Goal: Navigation & Orientation: Find specific page/section

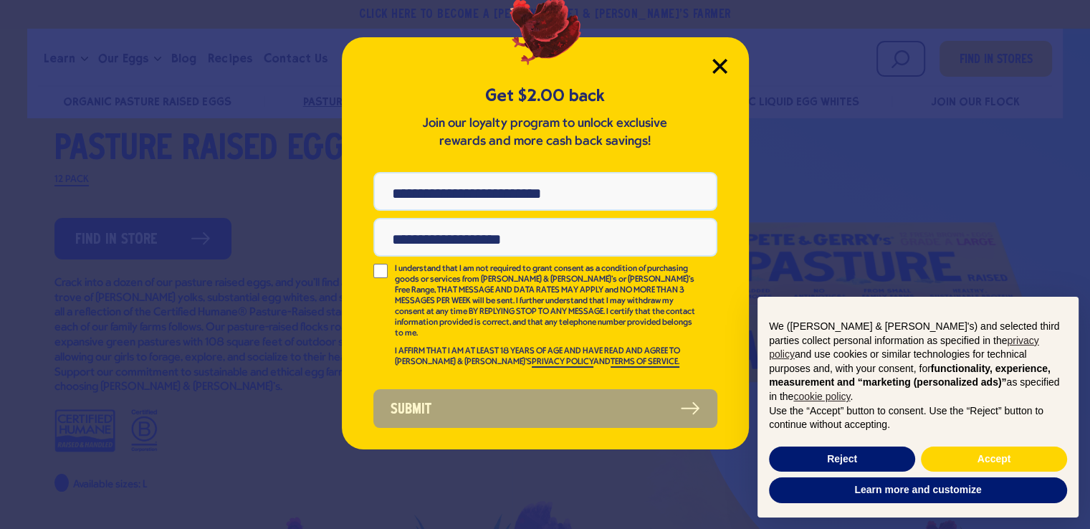
click at [720, 62] on icon "Close Modal" at bounding box center [719, 66] width 15 height 15
click at [717, 66] on icon "Close Modal" at bounding box center [719, 66] width 15 height 15
click at [864, 458] on button "Reject" at bounding box center [842, 460] width 146 height 26
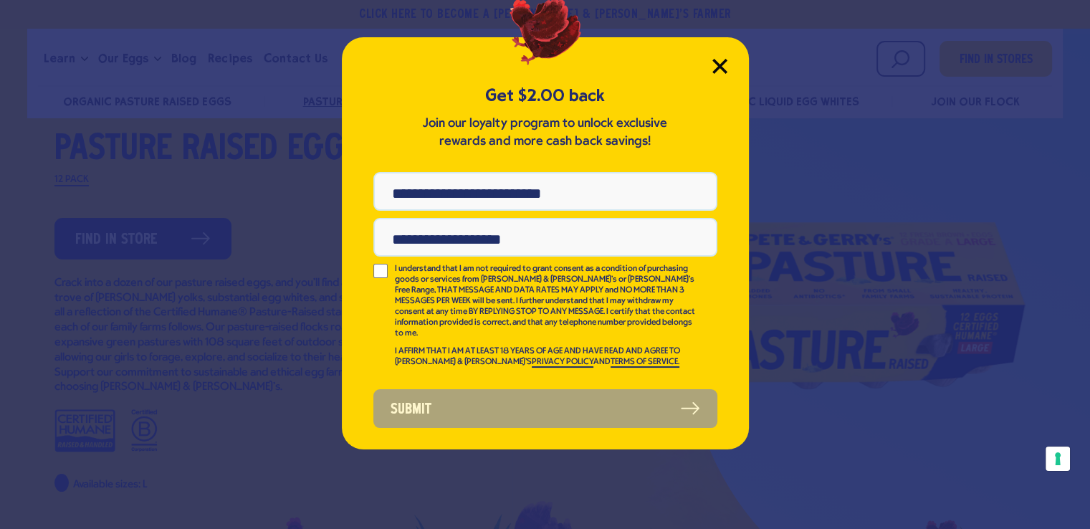
click at [722, 68] on icon "Close Modal" at bounding box center [719, 65] width 13 height 13
click at [718, 62] on icon "Close Modal" at bounding box center [719, 66] width 15 height 15
click at [717, 62] on icon "Close Modal" at bounding box center [719, 65] width 13 height 13
